Goal: Information Seeking & Learning: Learn about a topic

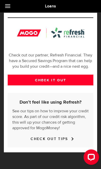
scroll to position [190, 0]
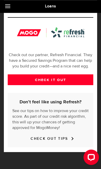
click at [64, 77] on link "CHECK IT OUT" at bounding box center [50, 79] width 85 height 11
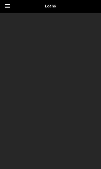
click at [8, 7] on link at bounding box center [9, 6] width 18 height 13
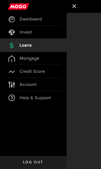
click at [6, 5] on div at bounding box center [33, 6] width 66 height 13
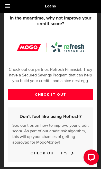
scroll to position [175, 0]
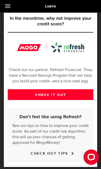
click at [64, 96] on link "CHECK IT OUT" at bounding box center [50, 94] width 85 height 11
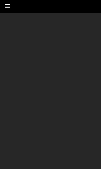
click at [9, 6] on span at bounding box center [7, 6] width 5 height 1
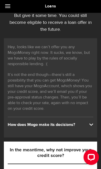
scroll to position [46, 0]
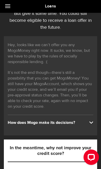
click at [87, 124] on div "How does Mogo make its decisions?" at bounding box center [50, 123] width 85 height 6
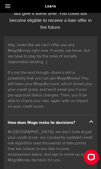
click at [7, 5] on link at bounding box center [9, 6] width 18 height 13
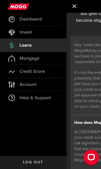
click at [15, 20] on link "Dashboard" at bounding box center [33, 19] width 66 height 13
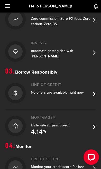
scroll to position [130, 0]
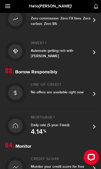
click at [88, 94] on div "No offers are available right now" at bounding box center [61, 92] width 60 height 5
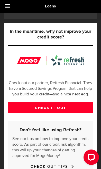
scroll to position [162, 0]
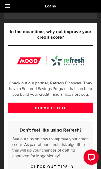
click at [64, 109] on link "CHECK IT OUT" at bounding box center [50, 108] width 85 height 11
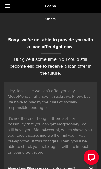
click at [10, 11] on link at bounding box center [9, 6] width 18 height 13
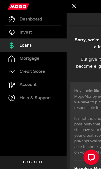
click at [46, 87] on link "Account Compte" at bounding box center [33, 84] width 66 height 13
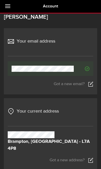
click at [9, 4] on link at bounding box center [9, 6] width 18 height 13
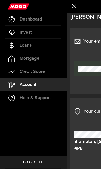
click at [18, 47] on link "Loans" at bounding box center [33, 45] width 66 height 13
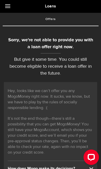
click at [12, 8] on link at bounding box center [9, 6] width 18 height 13
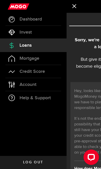
click at [21, 56] on span "Mortgage" at bounding box center [29, 58] width 20 height 5
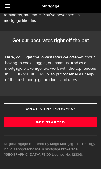
select select "3knYdhfXw4iYoq2m0WGQES"
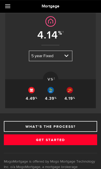
click at [8, 6] on span at bounding box center [7, 6] width 5 height 1
